Goal: Information Seeking & Learning: Learn about a topic

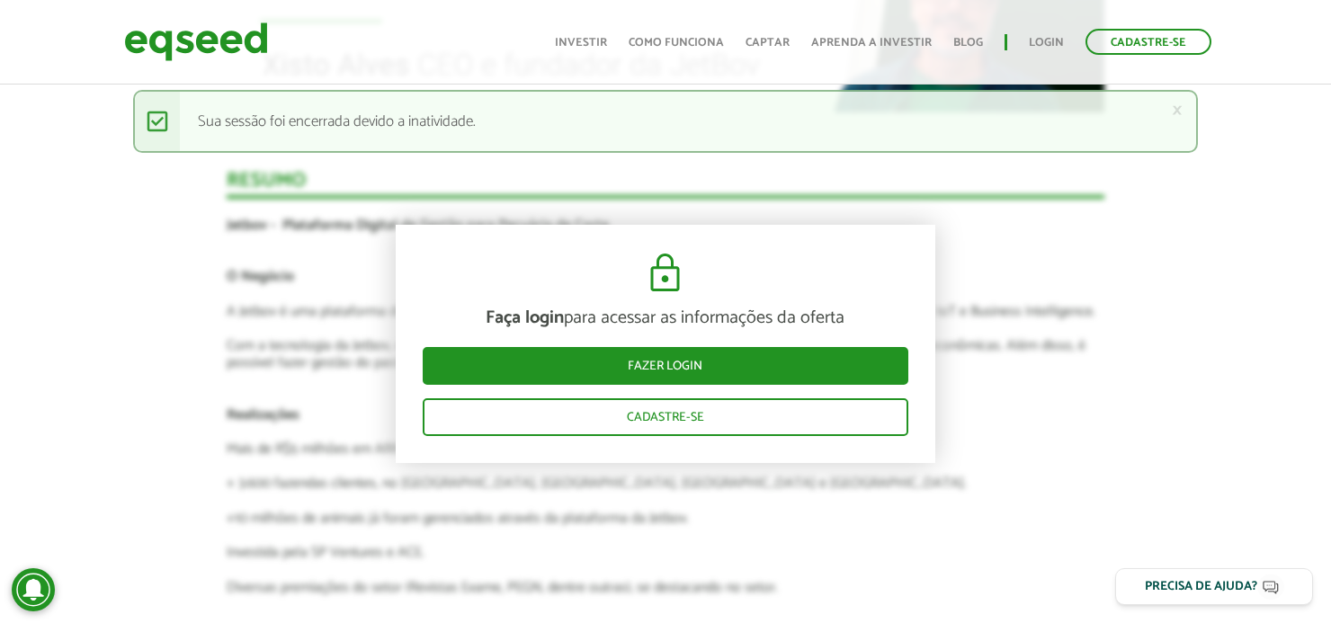
scroll to position [2160, 0]
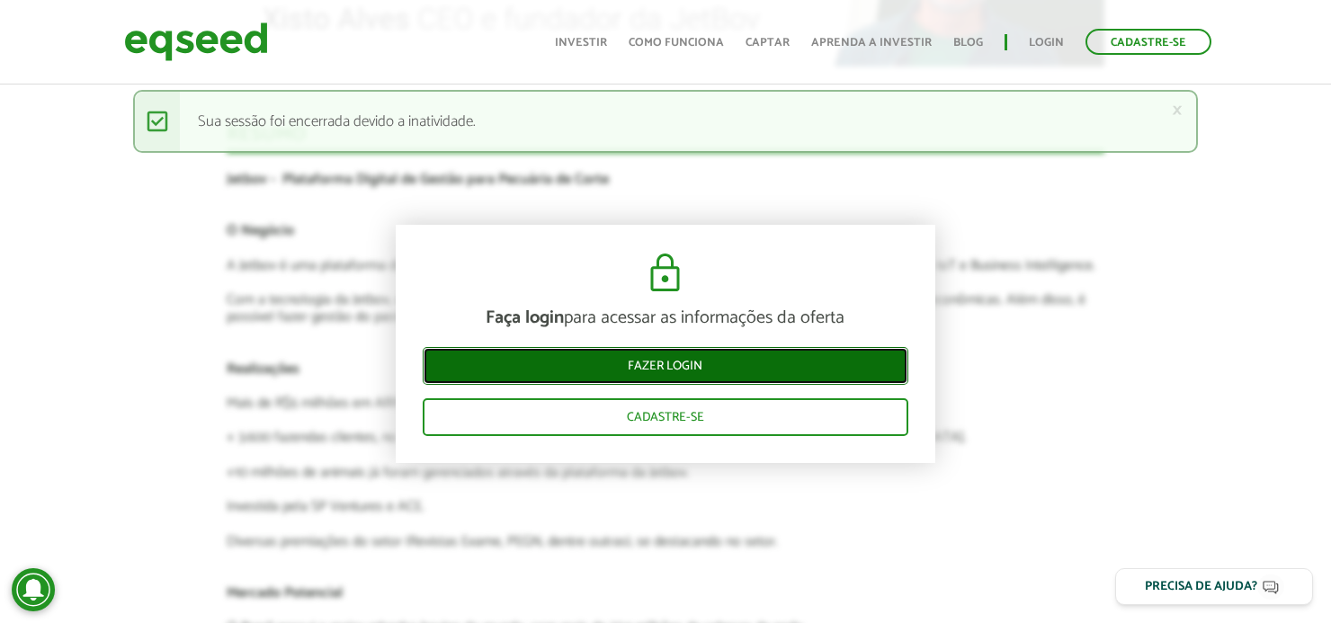
click at [683, 357] on link "Fazer login" at bounding box center [666, 366] width 486 height 38
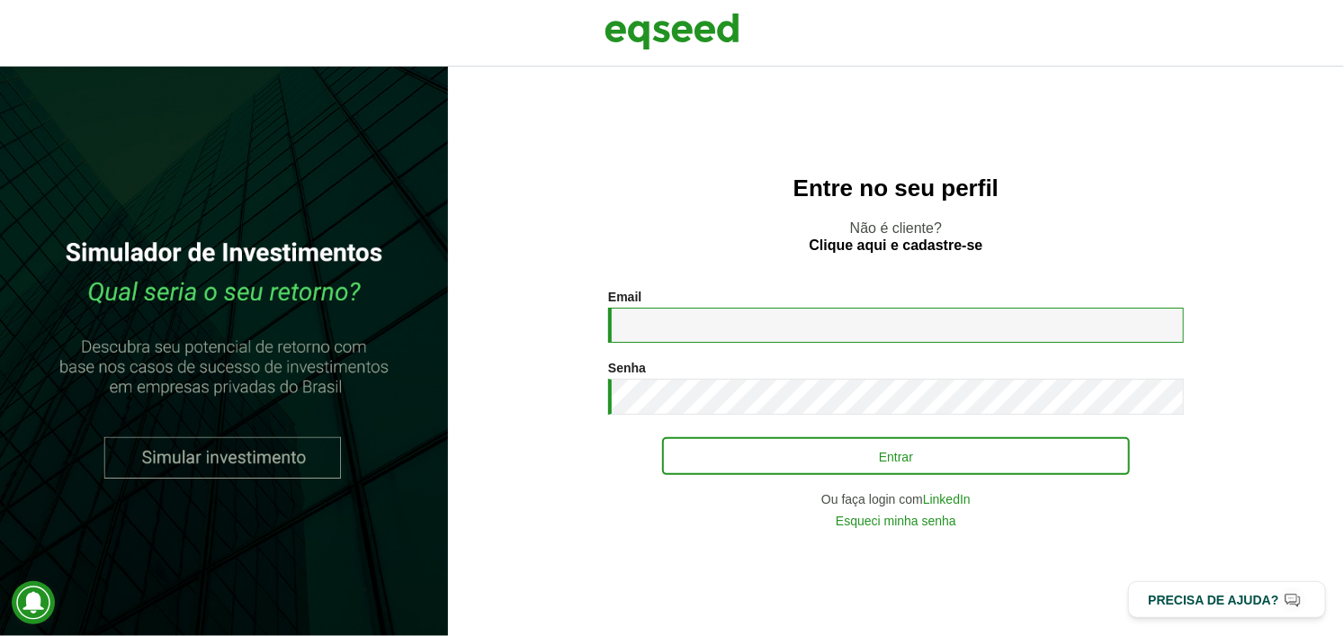
type input "**********"
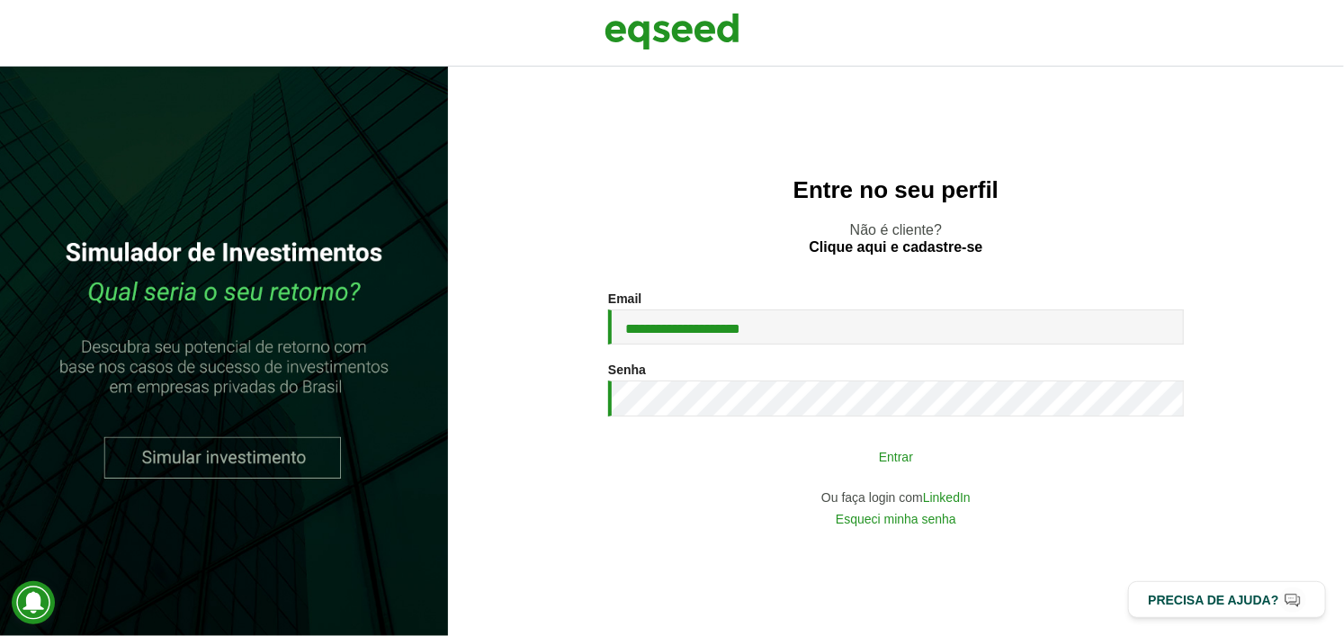
click at [736, 452] on button "Entrar" at bounding box center [896, 456] width 468 height 34
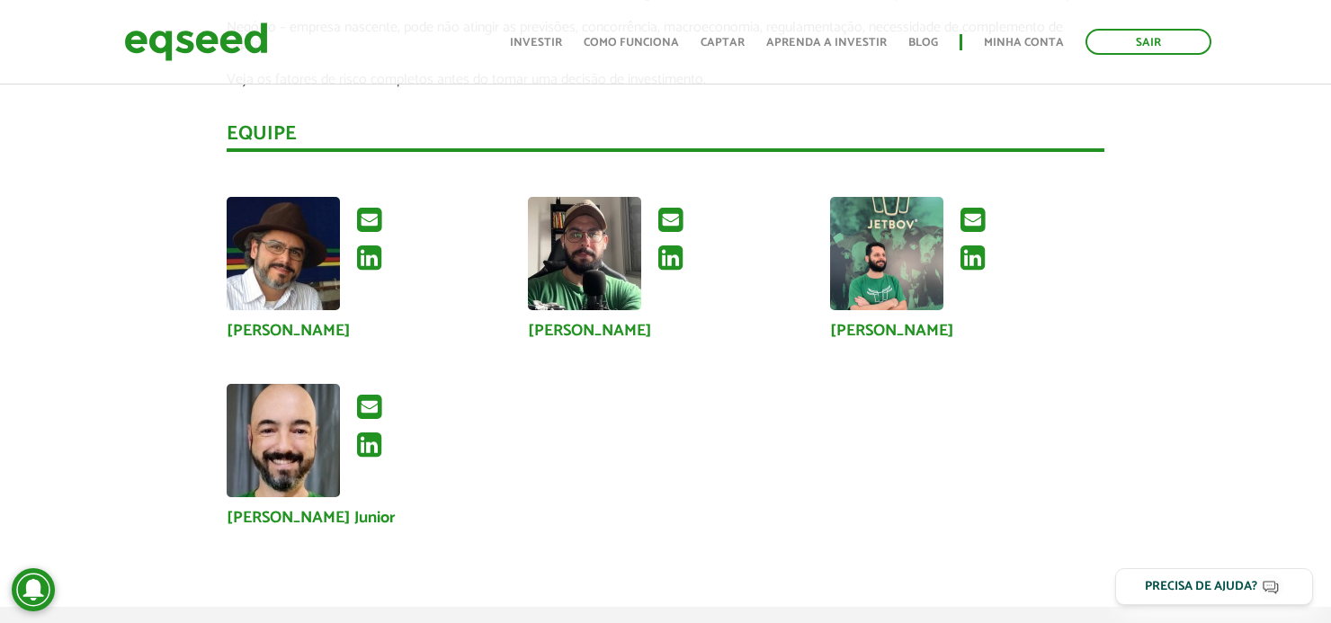
scroll to position [3107, 0]
drag, startPoint x: 526, startPoint y: 310, endPoint x: 700, endPoint y: 317, distance: 173.7
click at [700, 317] on div "Daniel Carlos Gonçalves" at bounding box center [665, 269] width 302 height 142
copy link "Daniel Carlos Gonçalves"
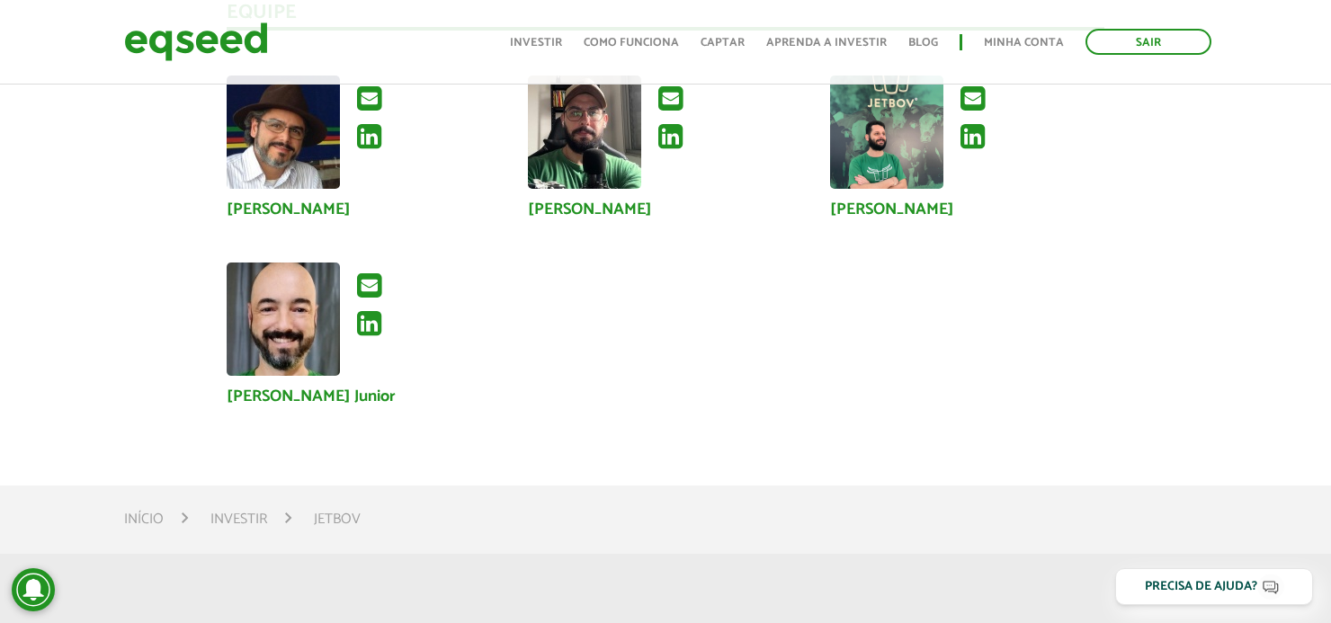
scroll to position [3211, 0]
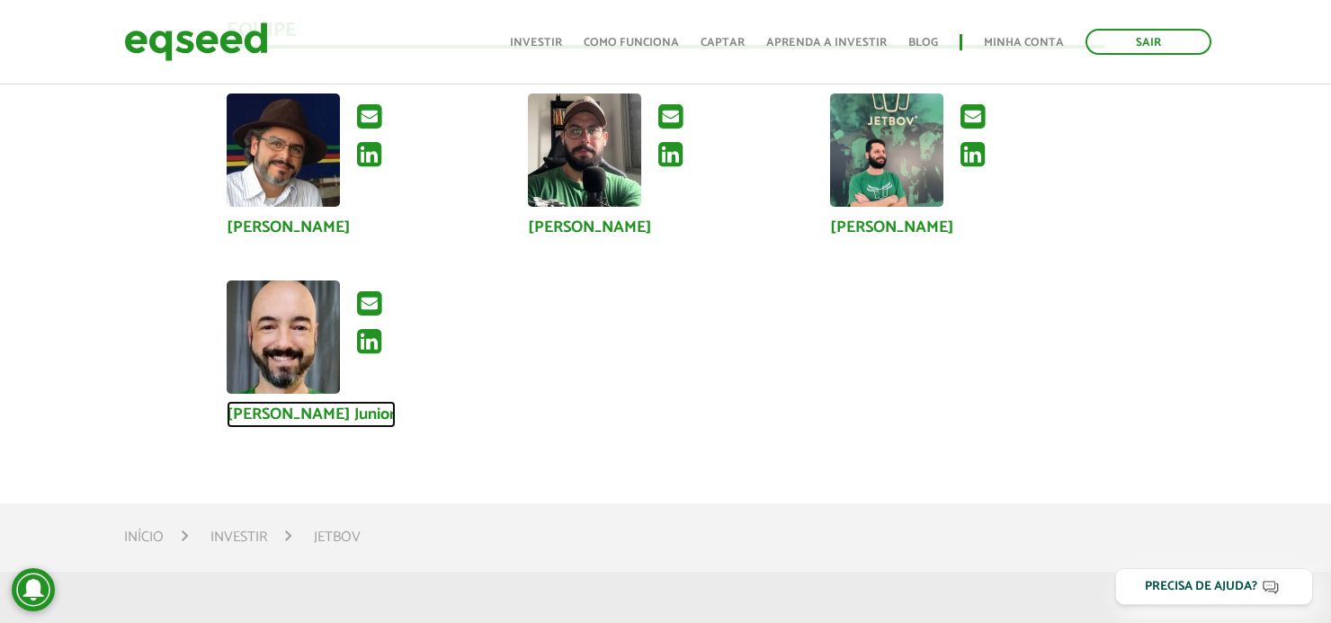
click at [358, 407] on link "[PERSON_NAME] Junior" at bounding box center [311, 415] width 169 height 16
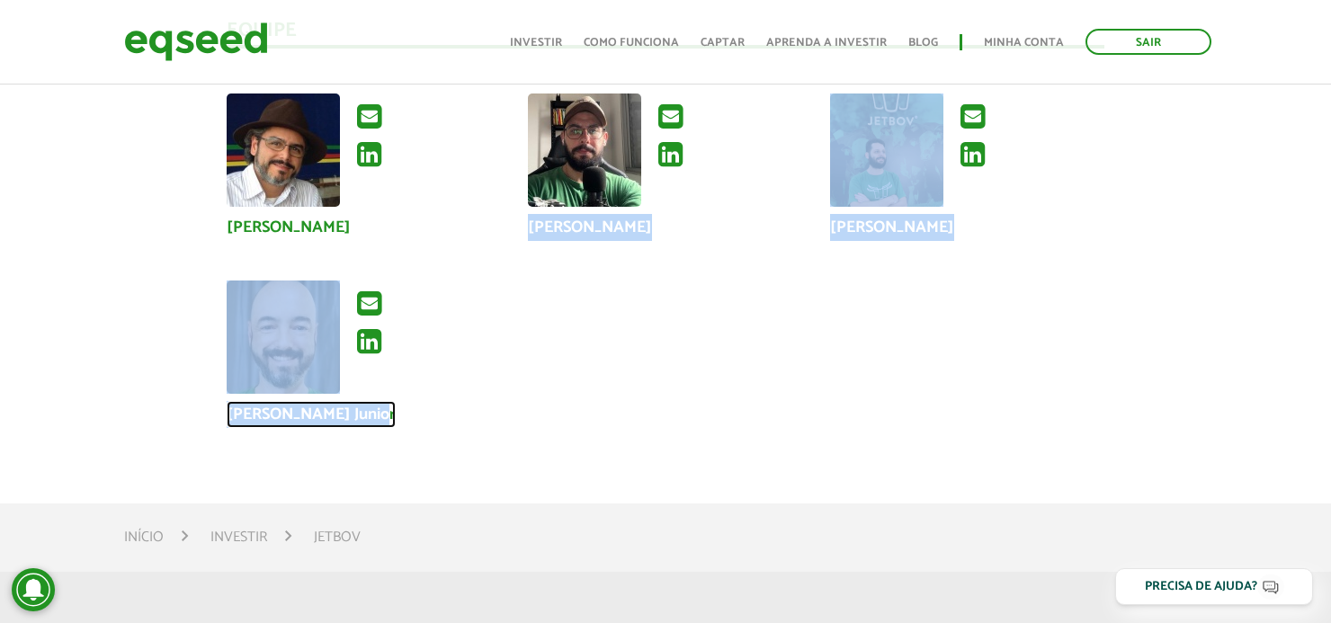
click at [358, 407] on link "[PERSON_NAME] Junior" at bounding box center [311, 415] width 169 height 16
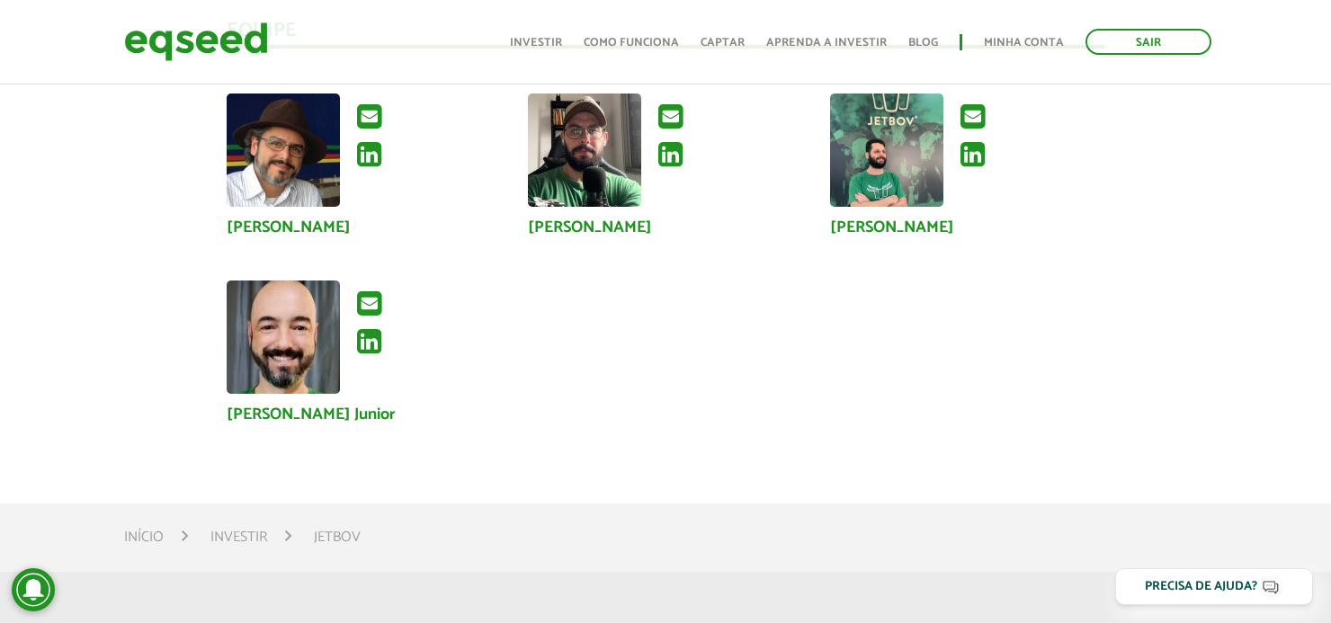
click at [428, 422] on div "Xisto Alves de Souza Junior Daniel Carlos Gonçalves Luis Fernando da Costa Sérg…" at bounding box center [666, 281] width 906 height 374
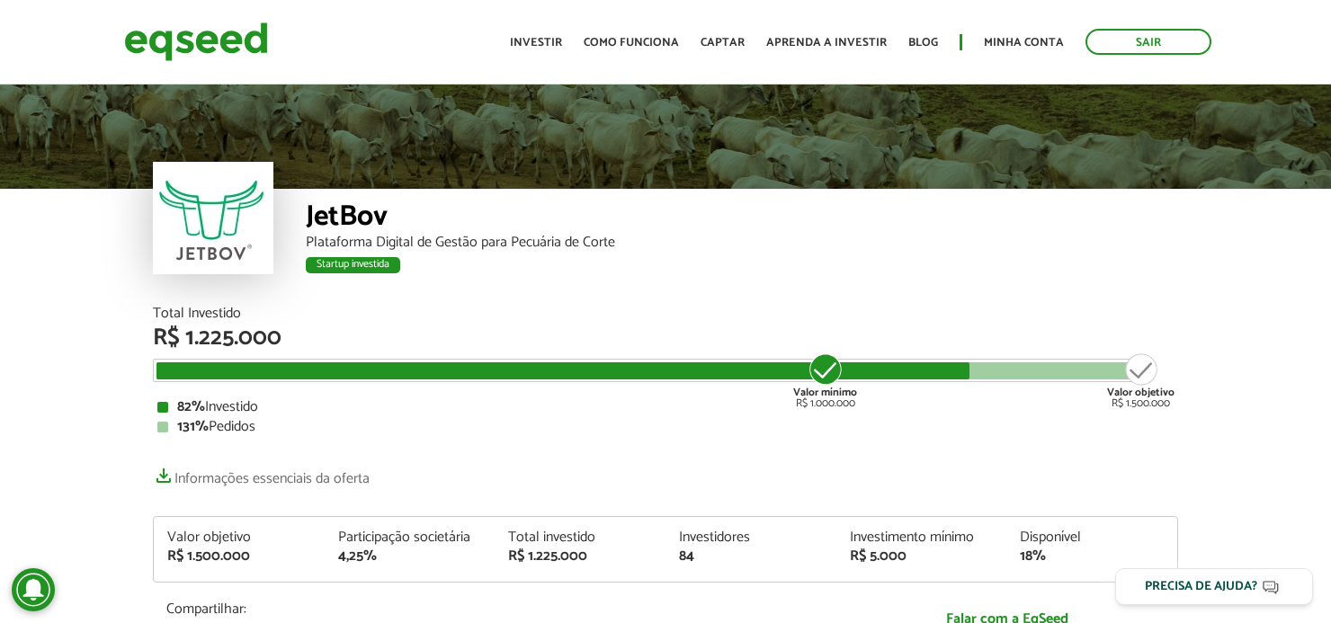
scroll to position [86, 0]
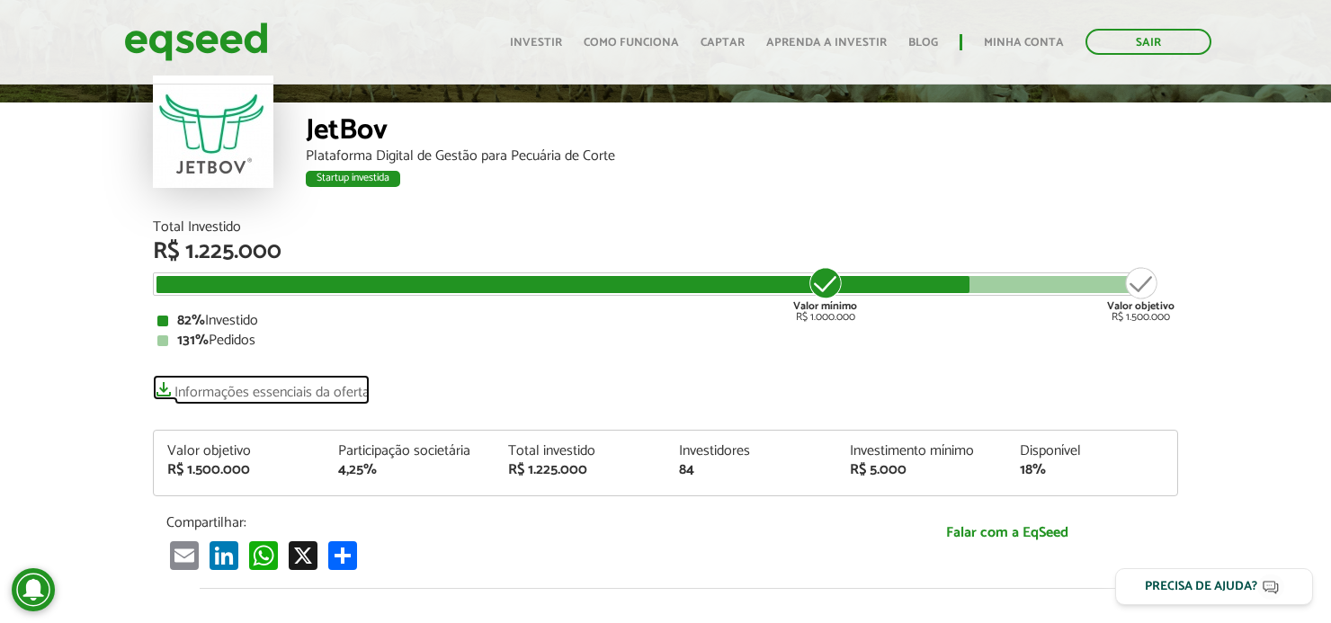
click at [213, 389] on link "Informações essenciais da oferta" at bounding box center [261, 387] width 217 height 25
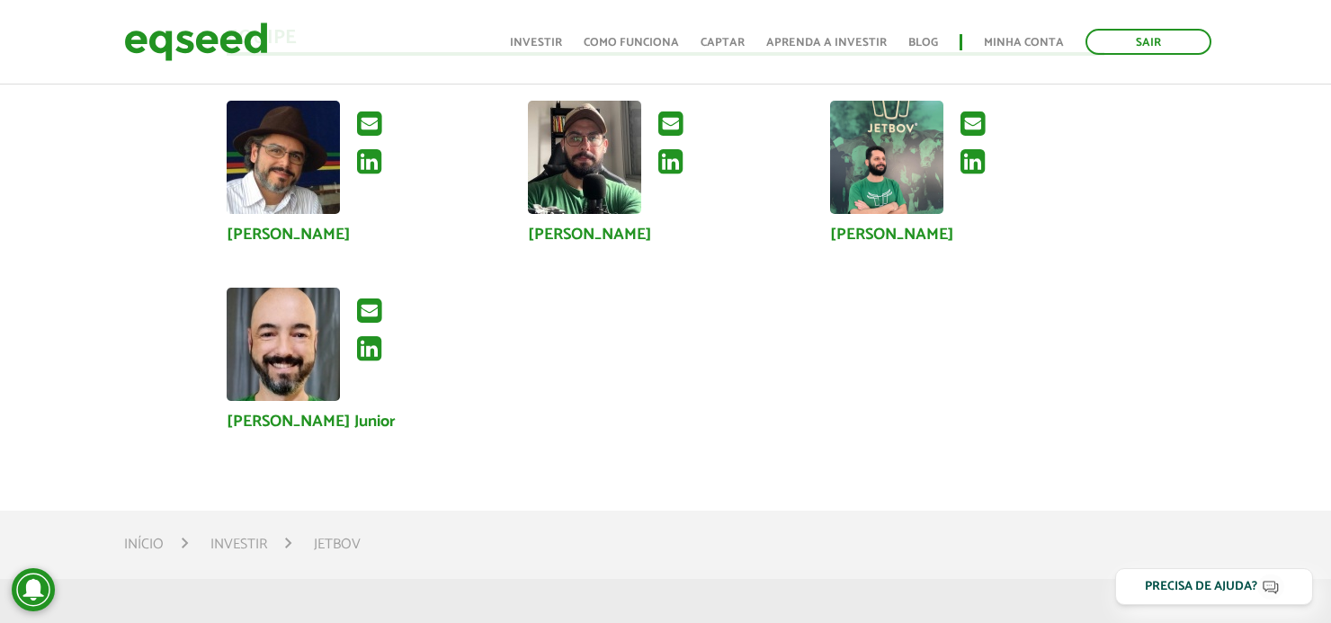
scroll to position [3202, 0]
